Goal: Obtain resource: Download file/media

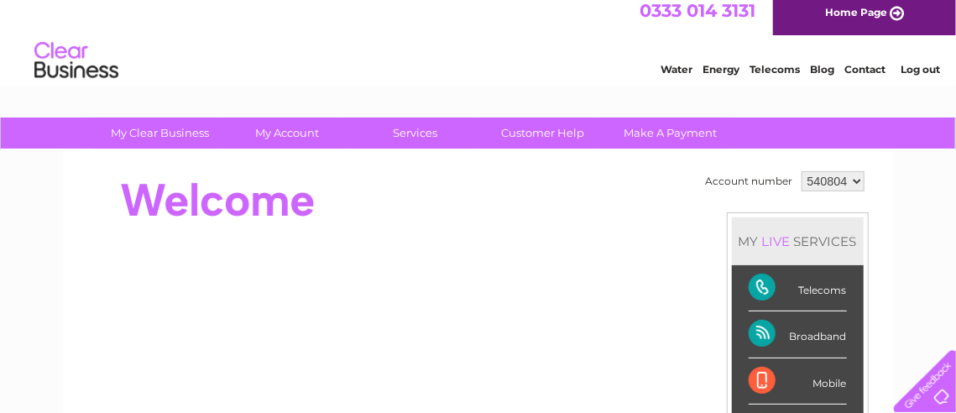
scroll to position [12, 0]
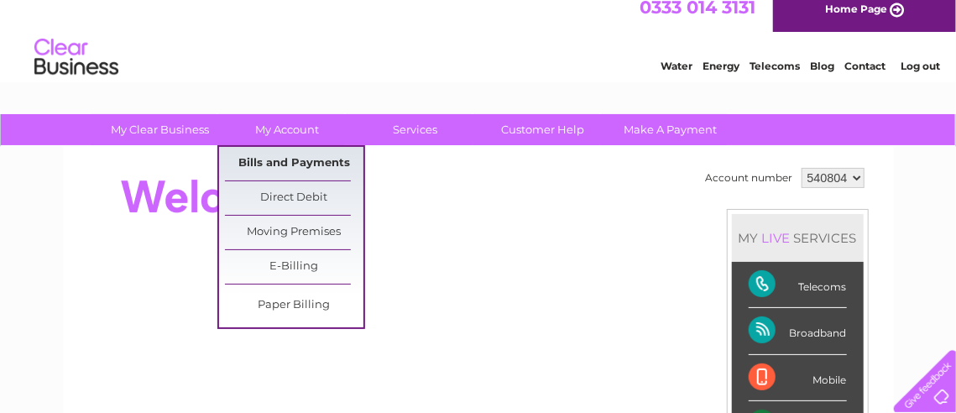
click at [300, 155] on link "Bills and Payments" at bounding box center [294, 164] width 138 height 34
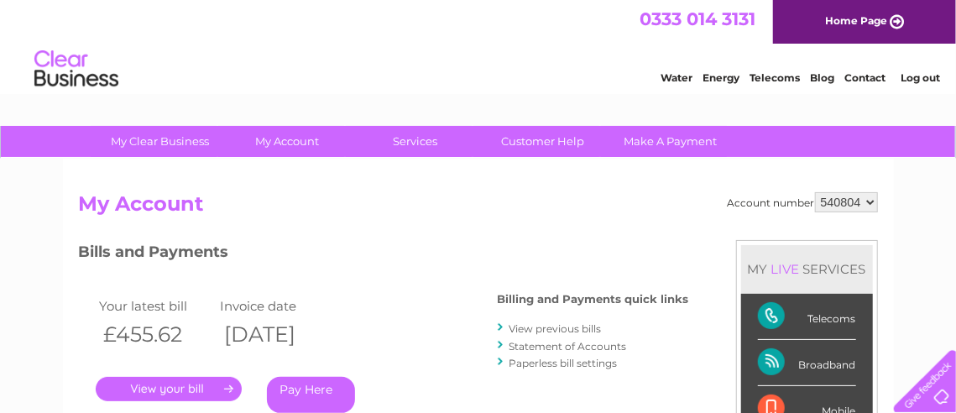
click at [539, 327] on link "View previous bills" at bounding box center [555, 328] width 92 height 13
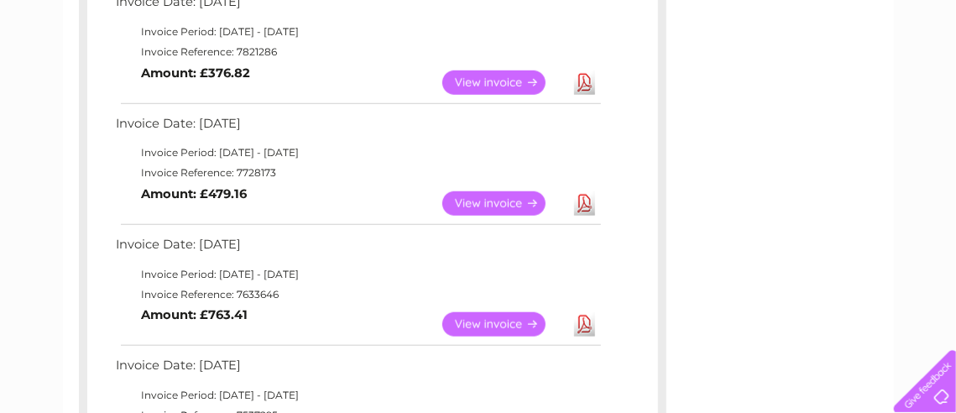
scroll to position [572, 0]
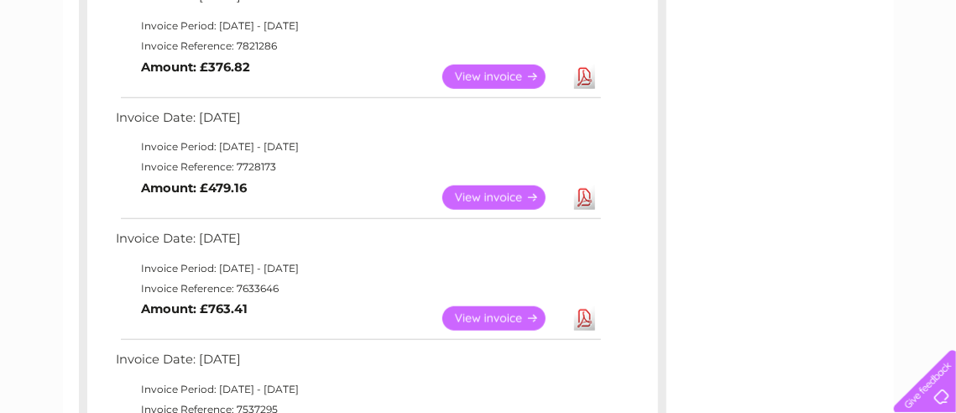
click at [514, 192] on link "View" at bounding box center [503, 197] width 123 height 24
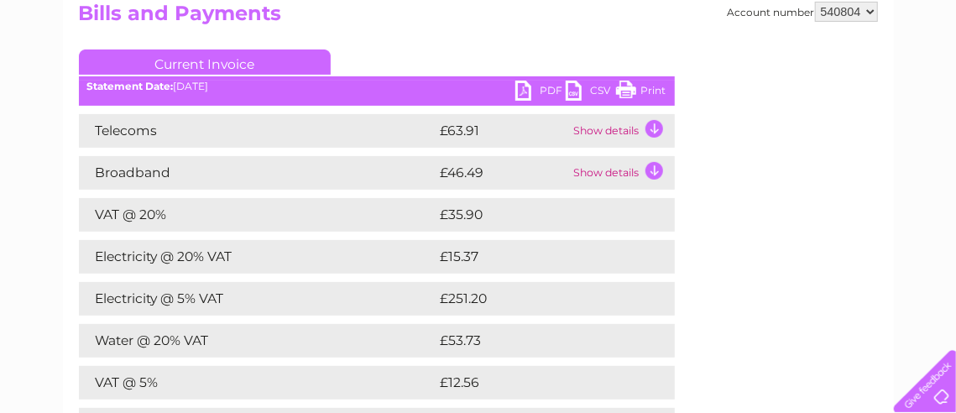
scroll to position [190, 0]
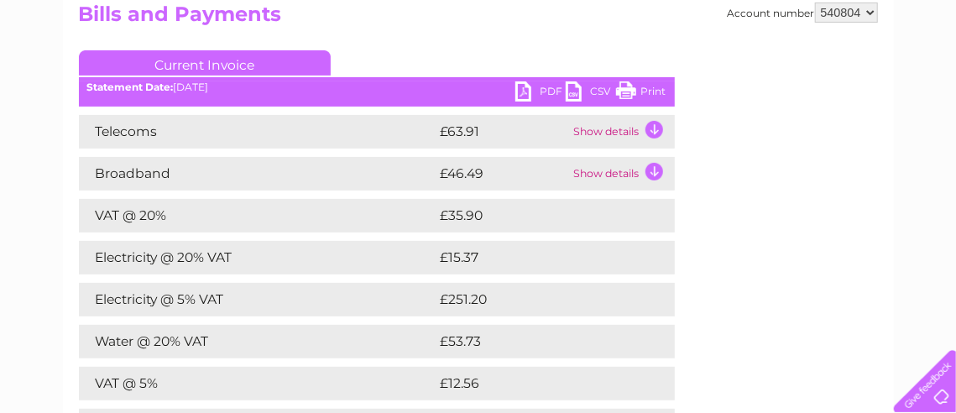
click at [650, 90] on link "Print" at bounding box center [641, 93] width 50 height 24
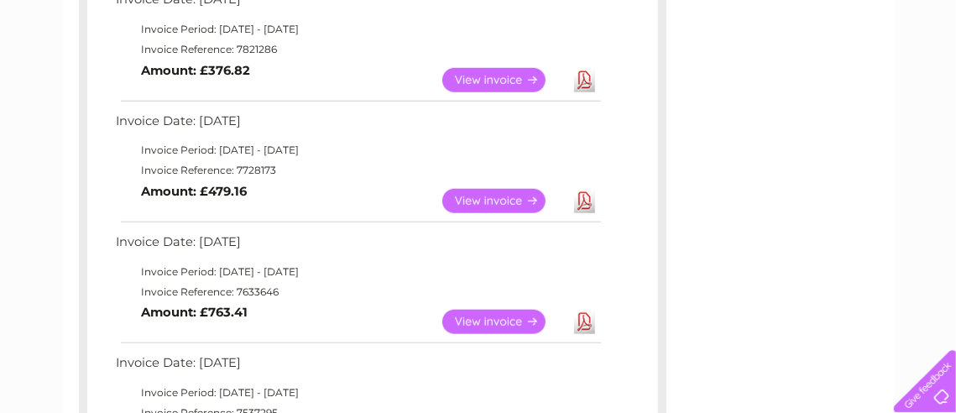
click at [590, 203] on link "Download" at bounding box center [584, 201] width 21 height 24
click at [580, 76] on link "Download" at bounding box center [584, 80] width 21 height 24
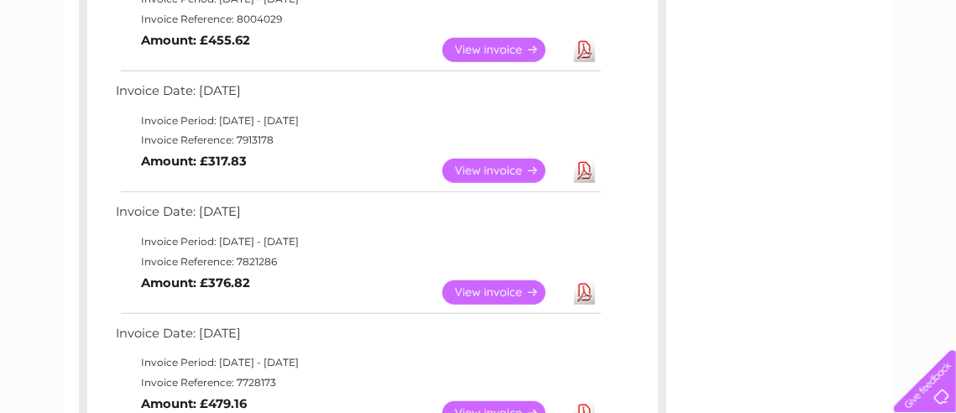
scroll to position [354, 0]
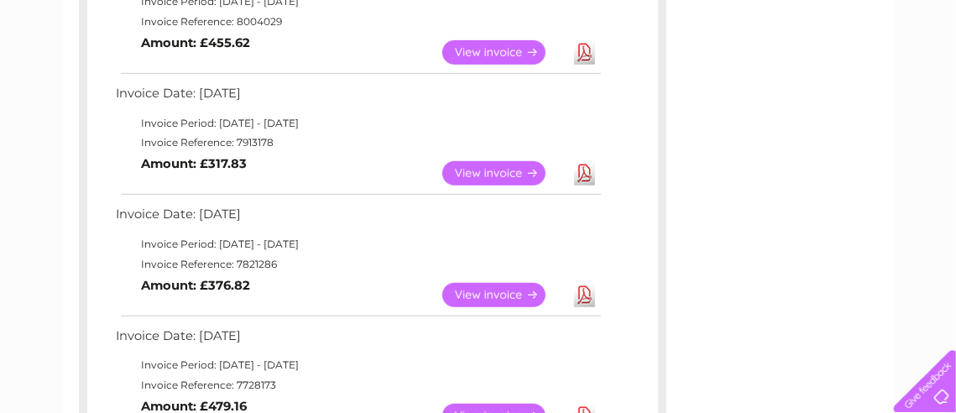
click at [590, 175] on link "Download" at bounding box center [584, 173] width 21 height 24
click at [482, 292] on link "View" at bounding box center [503, 295] width 123 height 24
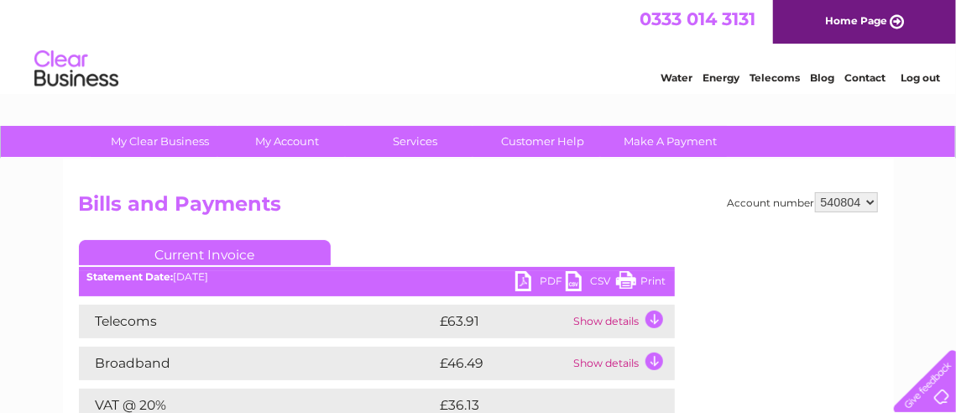
click at [653, 275] on link "Print" at bounding box center [641, 283] width 50 height 24
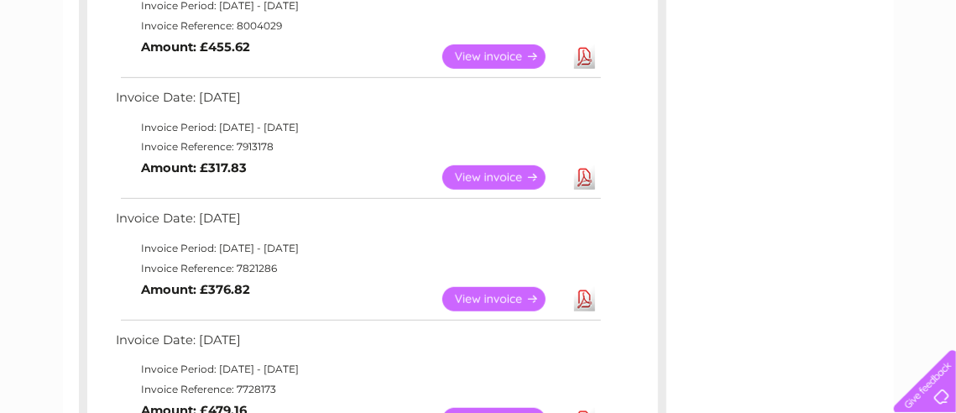
click at [509, 177] on link "View" at bounding box center [503, 177] width 123 height 24
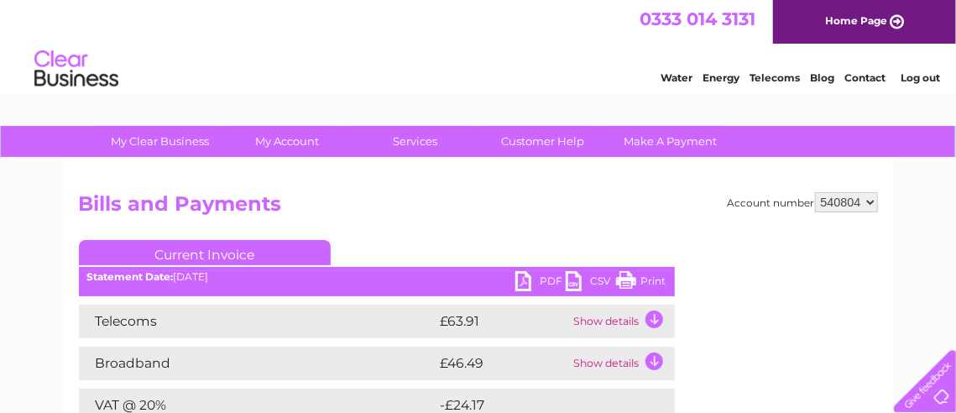
click at [650, 279] on link "Print" at bounding box center [641, 283] width 50 height 24
